Goal: Task Accomplishment & Management: Use online tool/utility

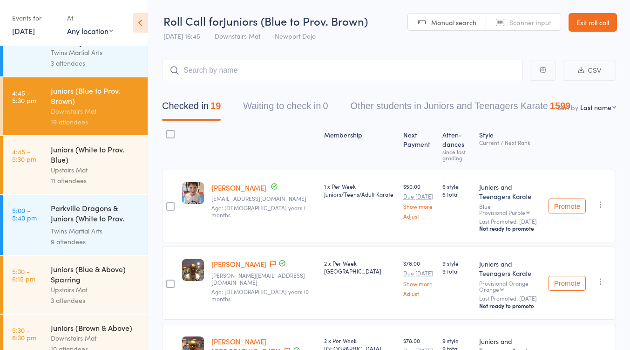
scroll to position [248, 0]
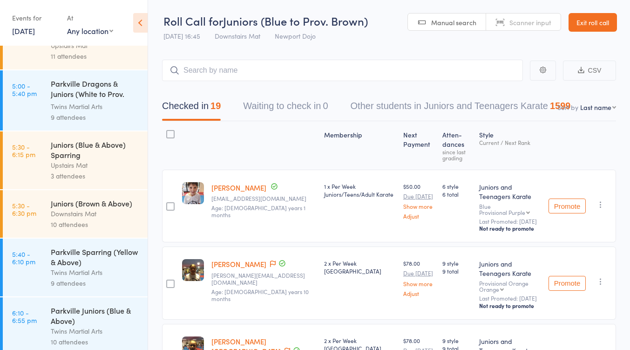
click at [100, 211] on div "Downstairs Mat" at bounding box center [95, 213] width 89 height 11
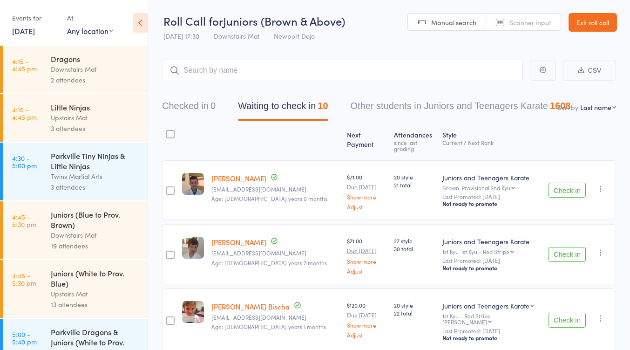
click at [562, 183] on button "Check in" at bounding box center [567, 190] width 37 height 15
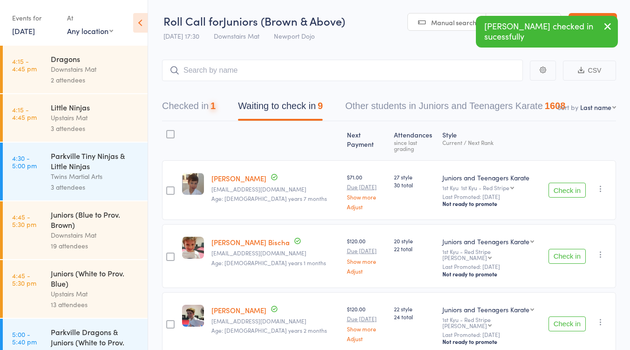
click at [566, 187] on button "Check in" at bounding box center [567, 190] width 37 height 15
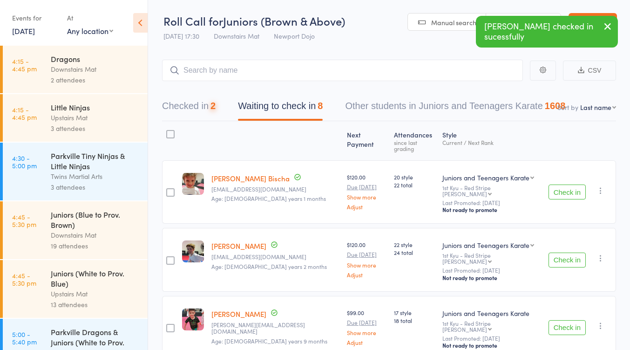
click at [558, 184] on button "Check in" at bounding box center [567, 191] width 37 height 15
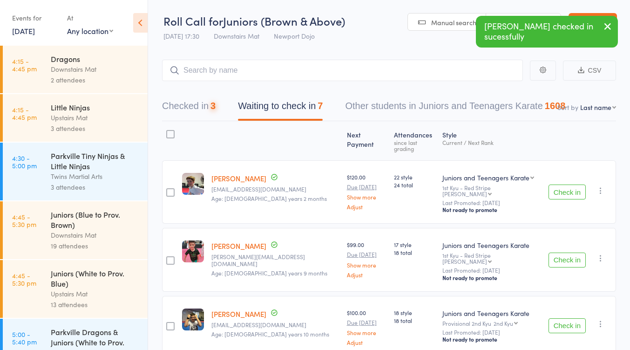
click at [561, 184] on button "Check in" at bounding box center [567, 191] width 37 height 15
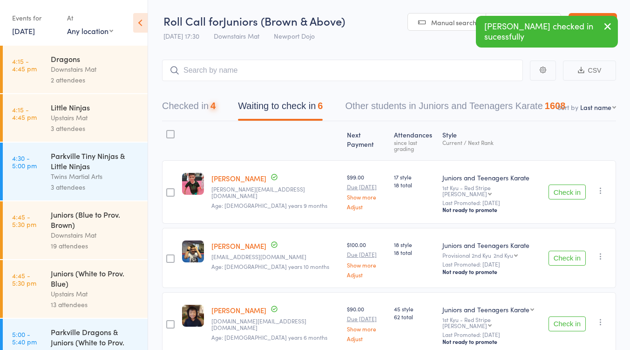
click at [557, 188] on button "Check in" at bounding box center [567, 191] width 37 height 15
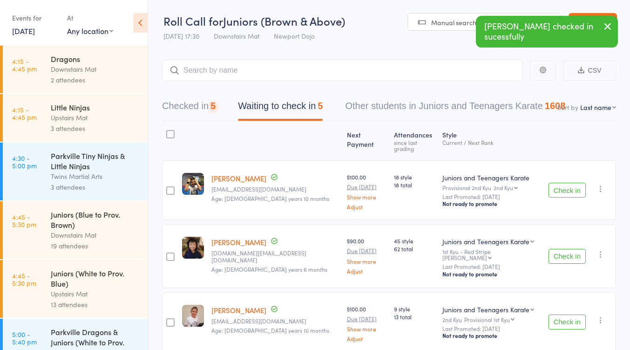
click at [565, 183] on button "Check in" at bounding box center [567, 190] width 37 height 15
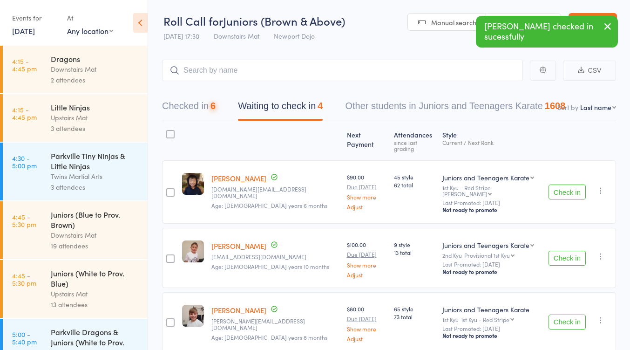
click at [561, 184] on button "Check in" at bounding box center [567, 191] width 37 height 15
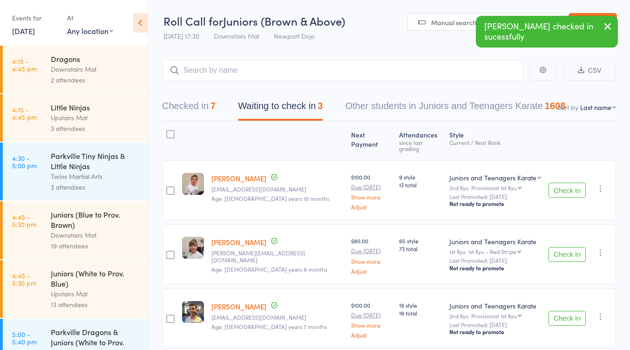
click at [561, 183] on button "Check in" at bounding box center [567, 190] width 37 height 15
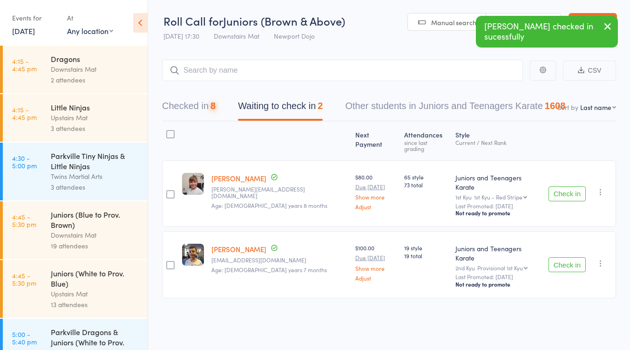
click at [562, 186] on button "Check in" at bounding box center [567, 193] width 37 height 15
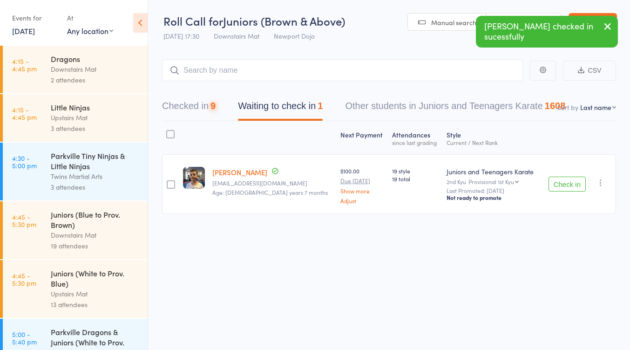
click at [560, 185] on button "Check in" at bounding box center [567, 184] width 37 height 15
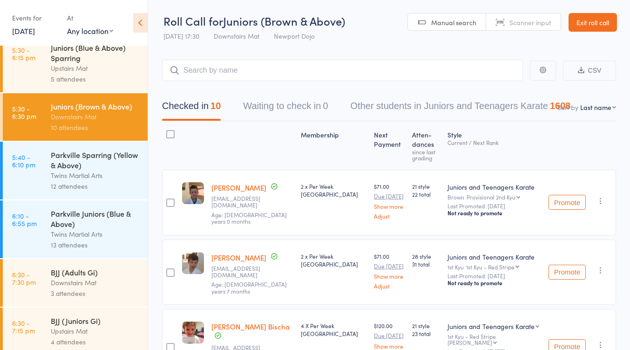
scroll to position [373, 0]
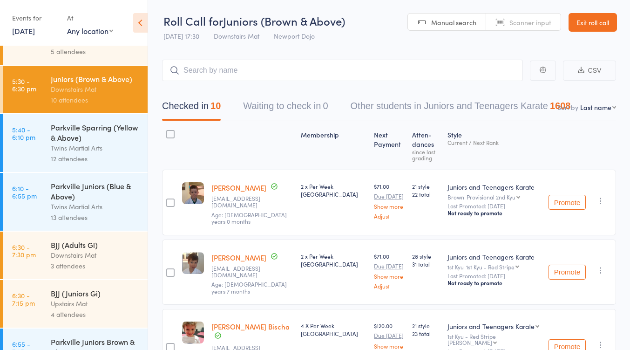
click at [81, 256] on div "Downstairs Mat" at bounding box center [95, 255] width 89 height 11
